Goal: Check status: Check status

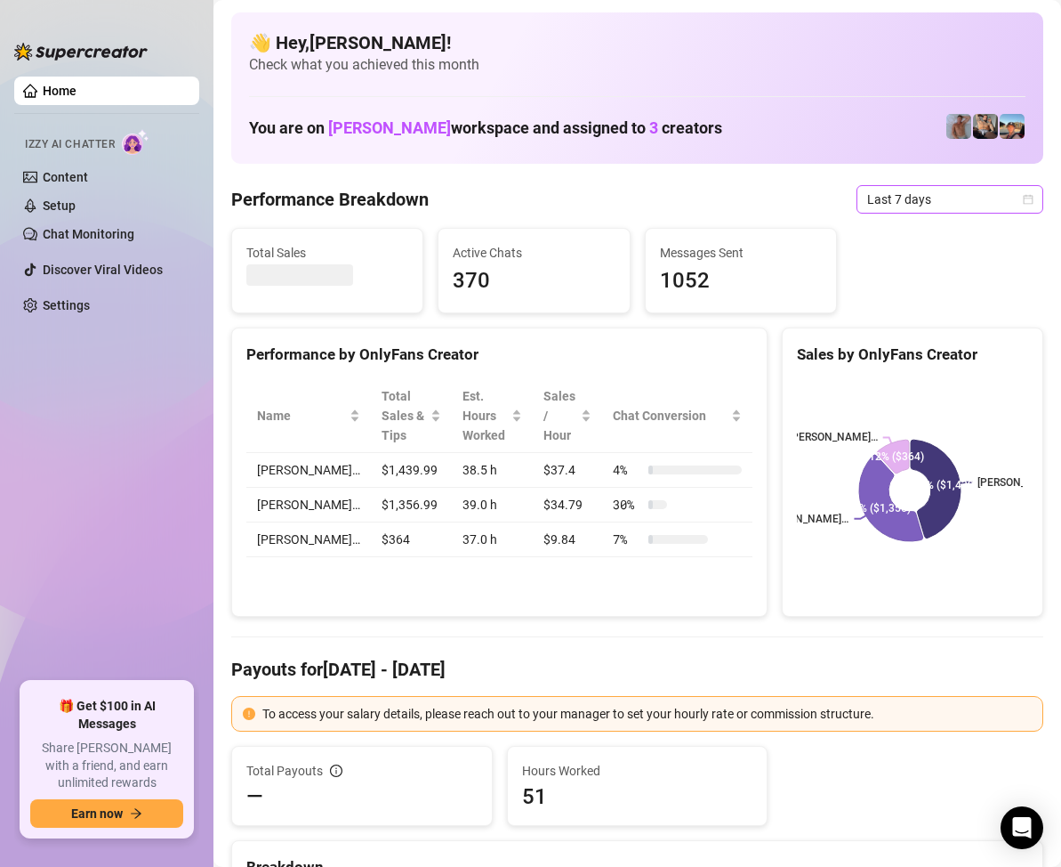
click at [1023, 203] on icon "calendar" at bounding box center [1028, 199] width 11 height 11
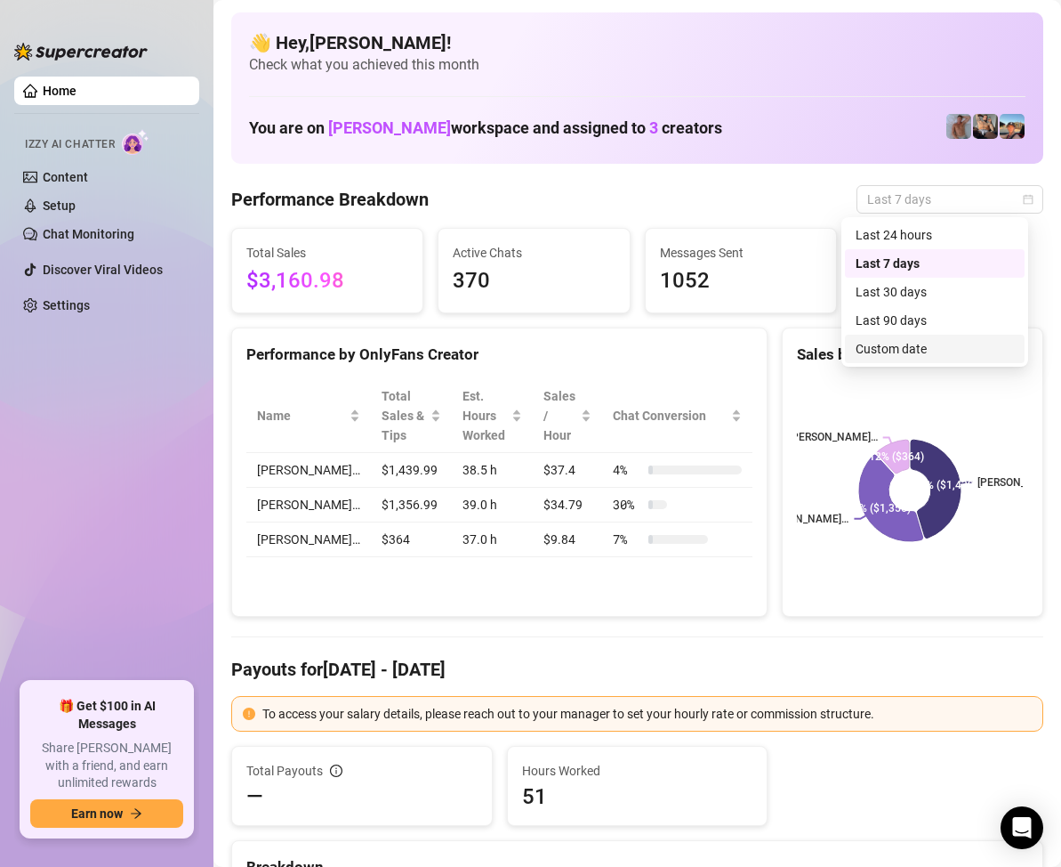
click at [912, 347] on div "Custom date" at bounding box center [935, 349] width 158 height 20
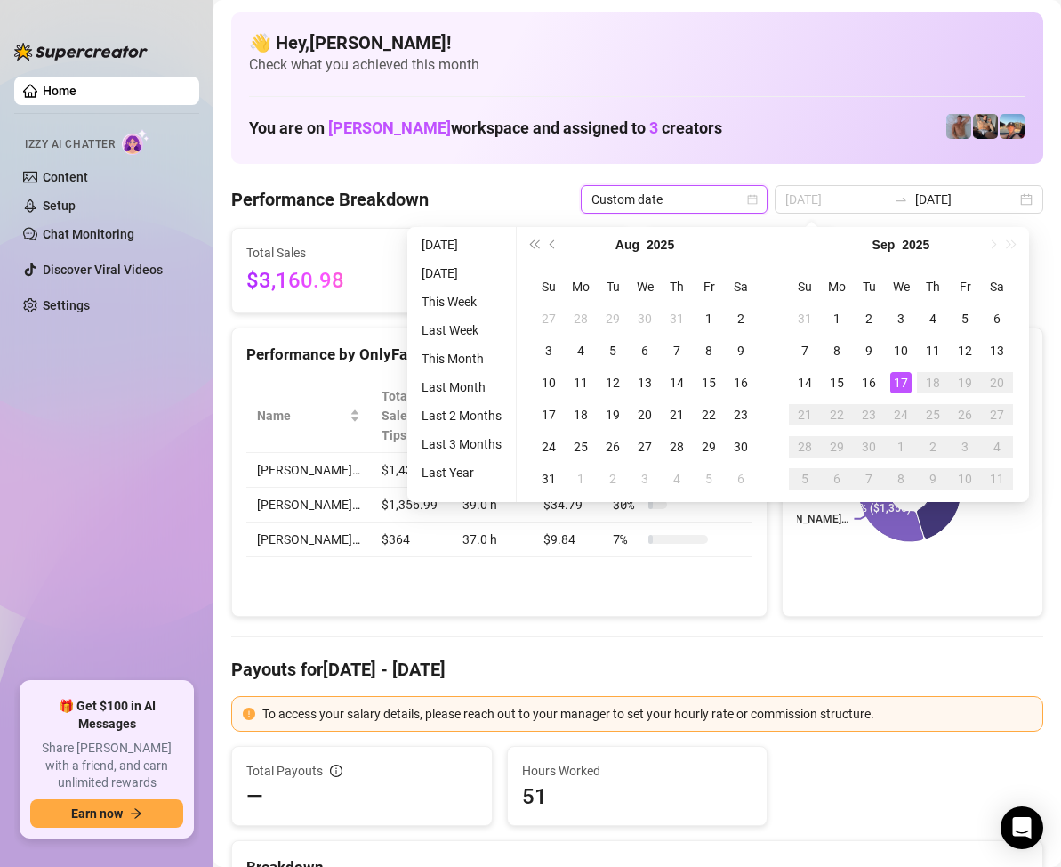
type input "2025-09-17"
click at [905, 381] on div "17" at bounding box center [901, 382] width 21 height 21
click at [903, 379] on div "17" at bounding box center [901, 382] width 21 height 21
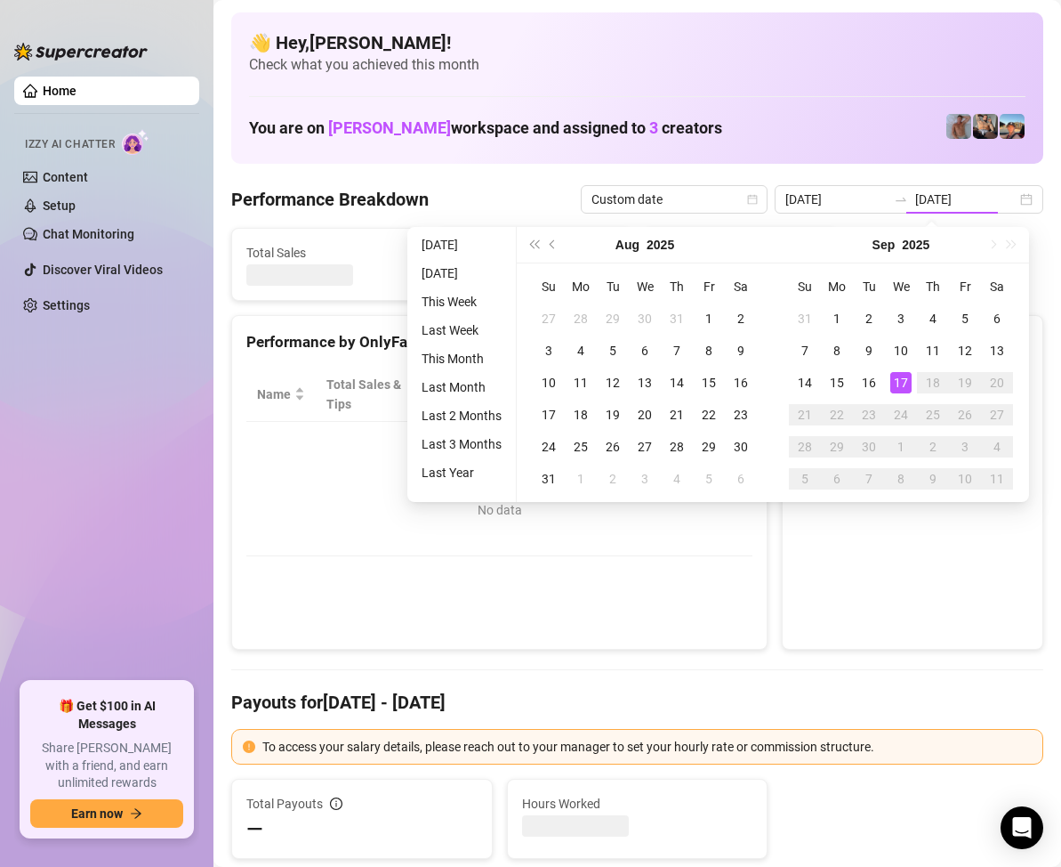
type input "2025-09-17"
